Goal: Task Accomplishment & Management: Complete application form

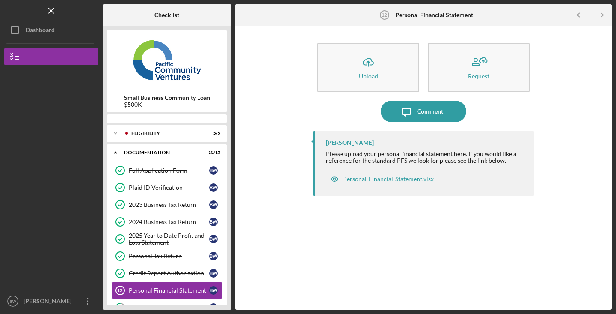
scroll to position [75, 0]
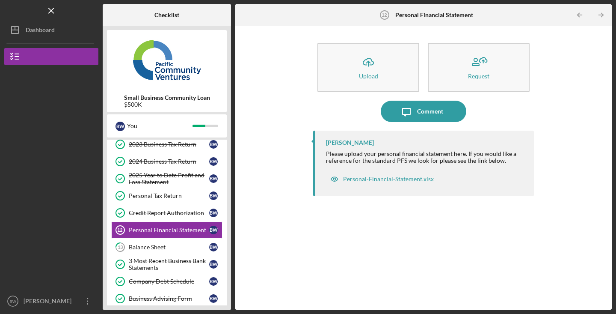
click at [249, 119] on div "Icon/Upload Upload Request Icon/Message Comment [PERSON_NAME] Please upload you…" at bounding box center [424, 167] width 368 height 275
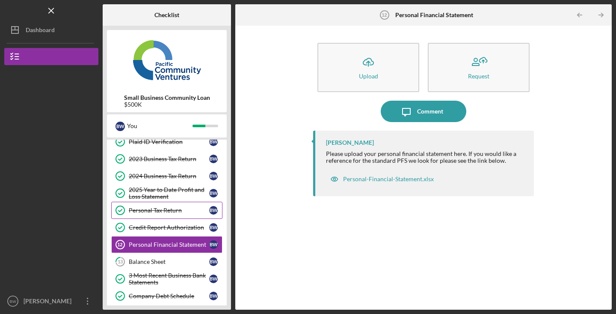
scroll to position [0, 0]
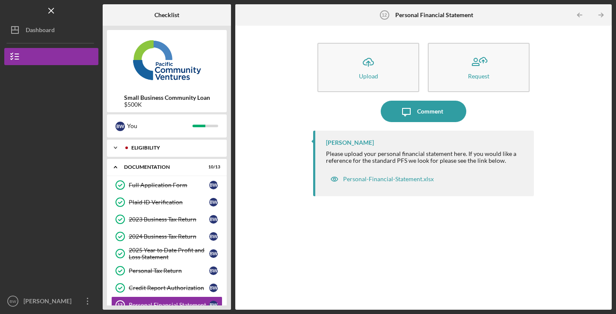
click at [174, 152] on div "Icon/Expander Eligibility 5 / 5" at bounding box center [167, 147] width 120 height 17
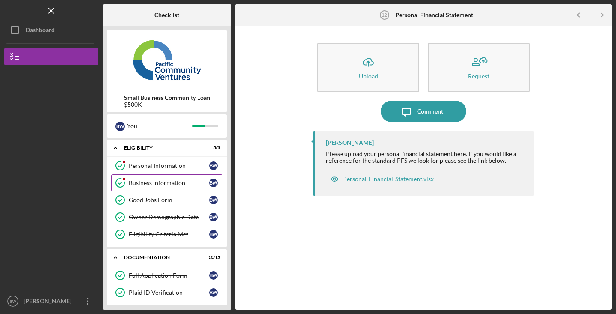
click at [122, 178] on div at bounding box center [124, 178] width 5 height 5
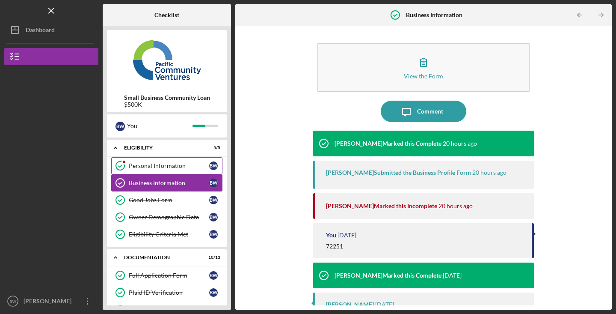
click at [176, 167] on div "Personal Information" at bounding box center [169, 165] width 80 height 7
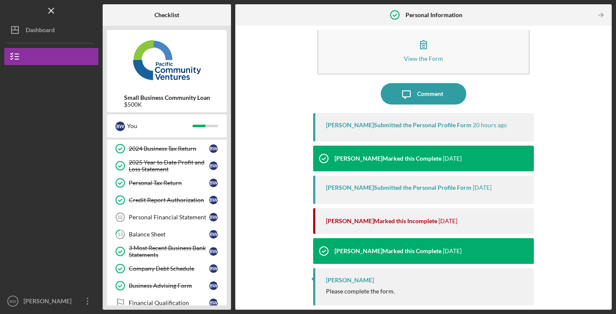
scroll to position [231, 0]
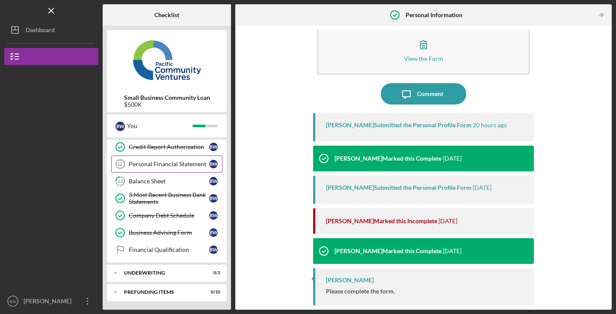
click at [170, 165] on div "Personal Financial Statement" at bounding box center [169, 164] width 80 height 7
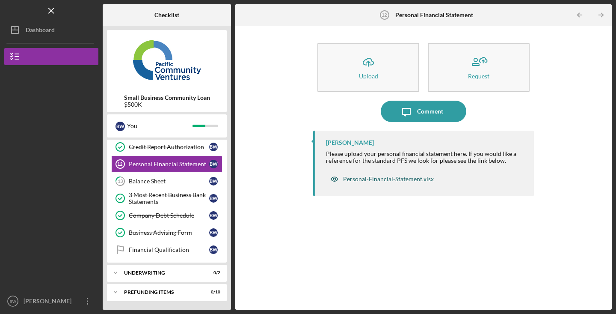
click at [363, 179] on div "Personal-Financial-Statement.xlsx" at bounding box center [388, 178] width 91 height 7
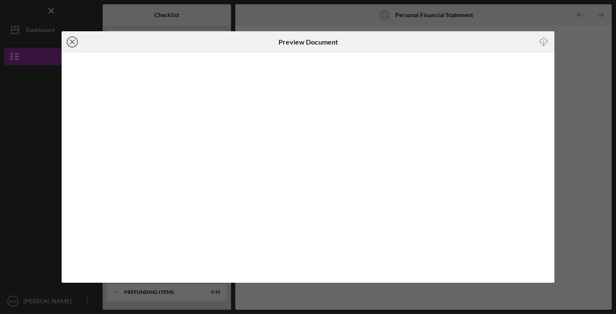
click at [76, 38] on icon "Icon/Close" at bounding box center [72, 41] width 21 height 21
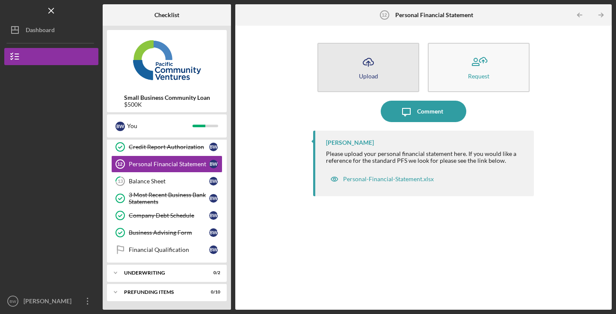
click at [353, 73] on button "Icon/Upload Upload" at bounding box center [369, 67] width 102 height 49
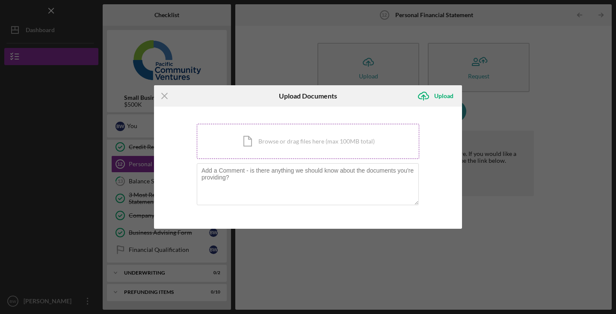
click at [272, 132] on div "Icon/Document Browse or drag files here (max 100MB total) Tap to choose files o…" at bounding box center [308, 141] width 223 height 35
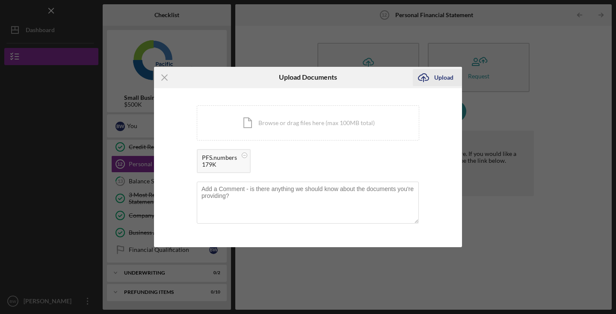
click at [441, 81] on div "Upload" at bounding box center [443, 77] width 19 height 17
